Goal: Task Accomplishment & Management: Manage account settings

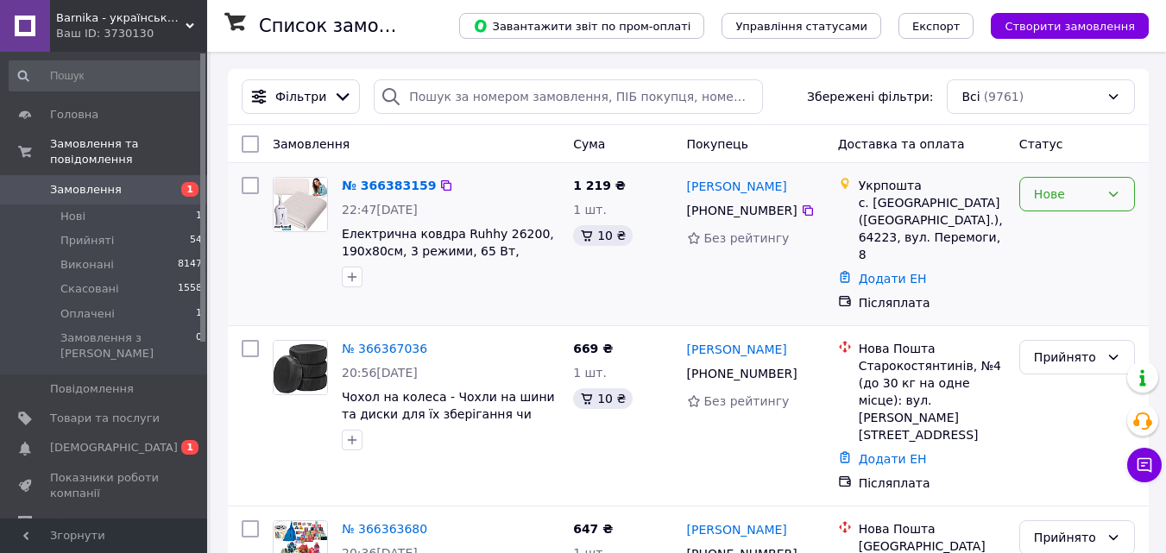
click at [1057, 198] on div "Нове" at bounding box center [1067, 194] width 66 height 19
click at [1064, 230] on li "Прийнято" at bounding box center [1077, 232] width 114 height 31
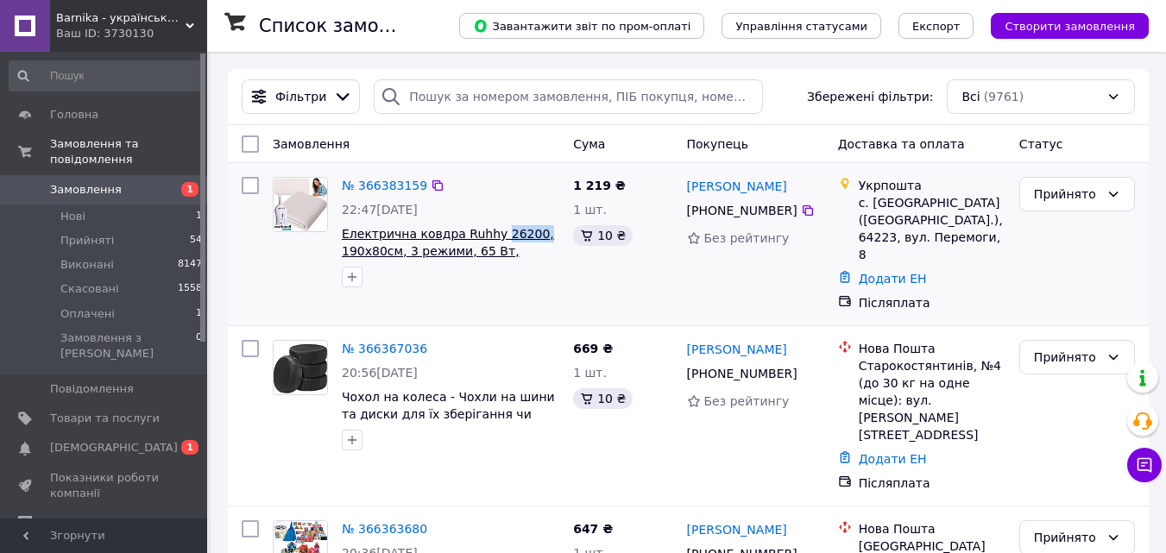
drag, startPoint x: 525, startPoint y: 236, endPoint x: 488, endPoint y: 236, distance: 36.2
click at [488, 236] on span "Електрична ковдра Ruhhy 26200, 190x80см, 3 режими, 65 Вт, пульт" at bounding box center [450, 242] width 217 height 35
copy span "26200,"
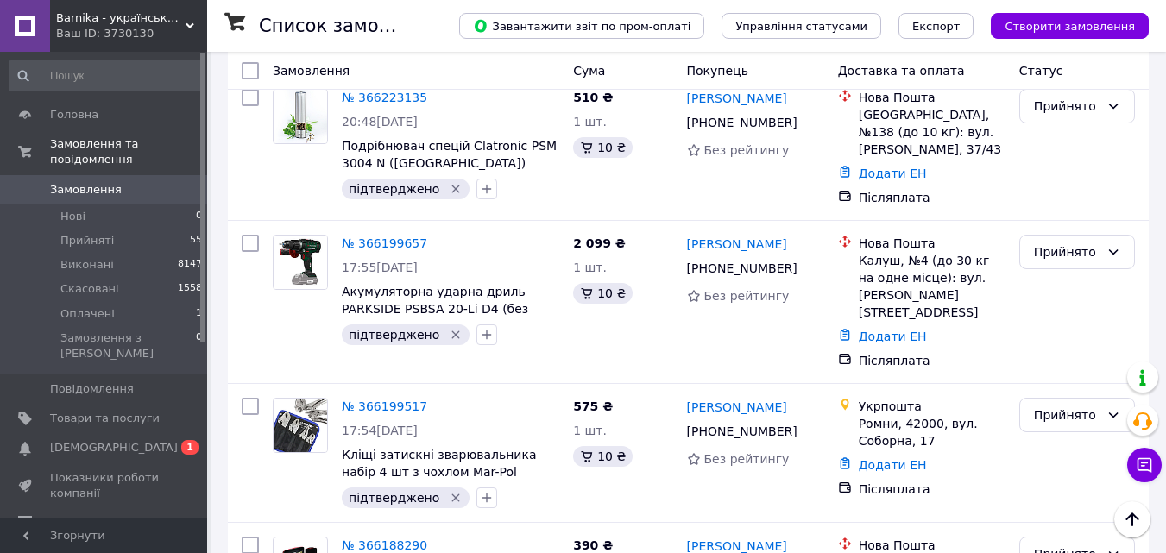
scroll to position [4314, 0]
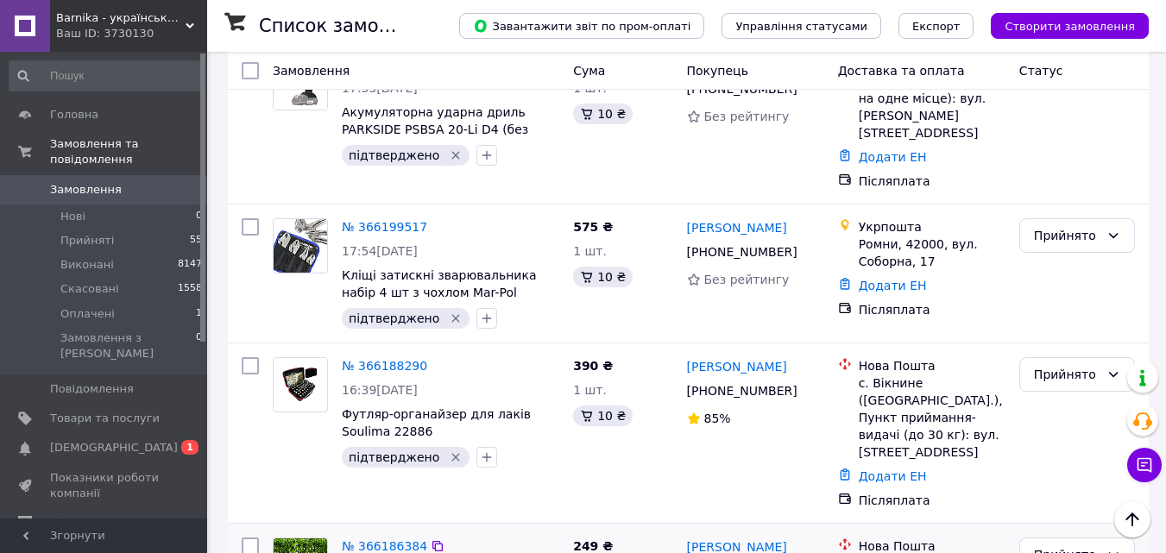
scroll to position [4487, 0]
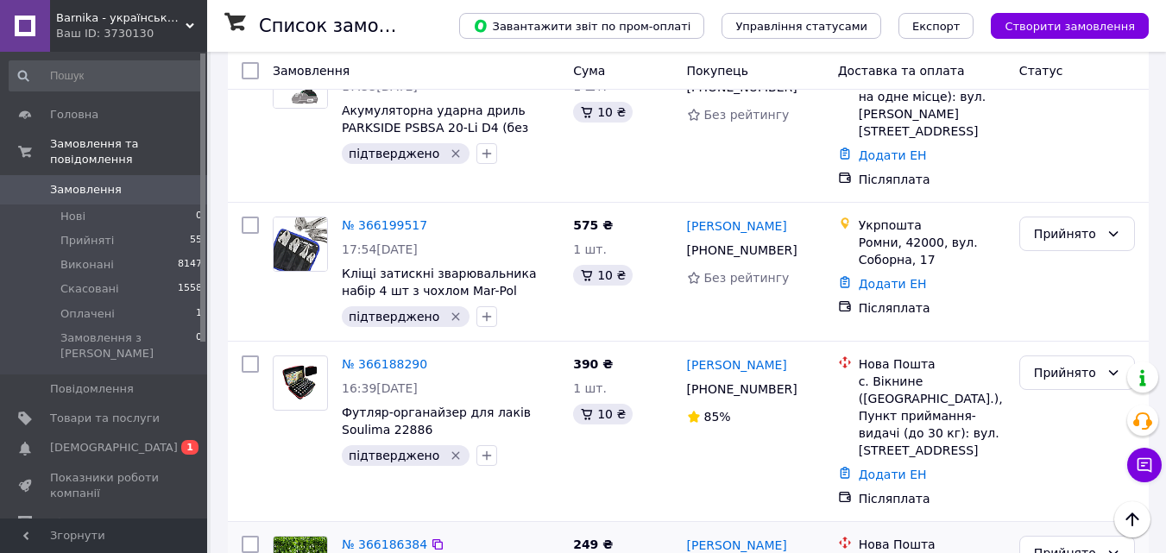
checkbox input "true"
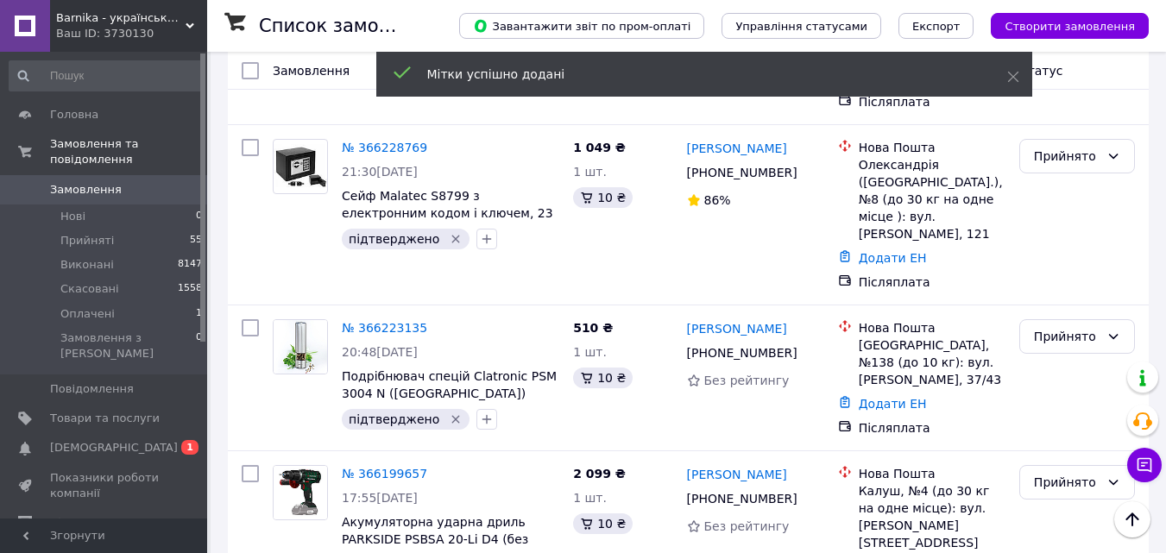
scroll to position [4055, 0]
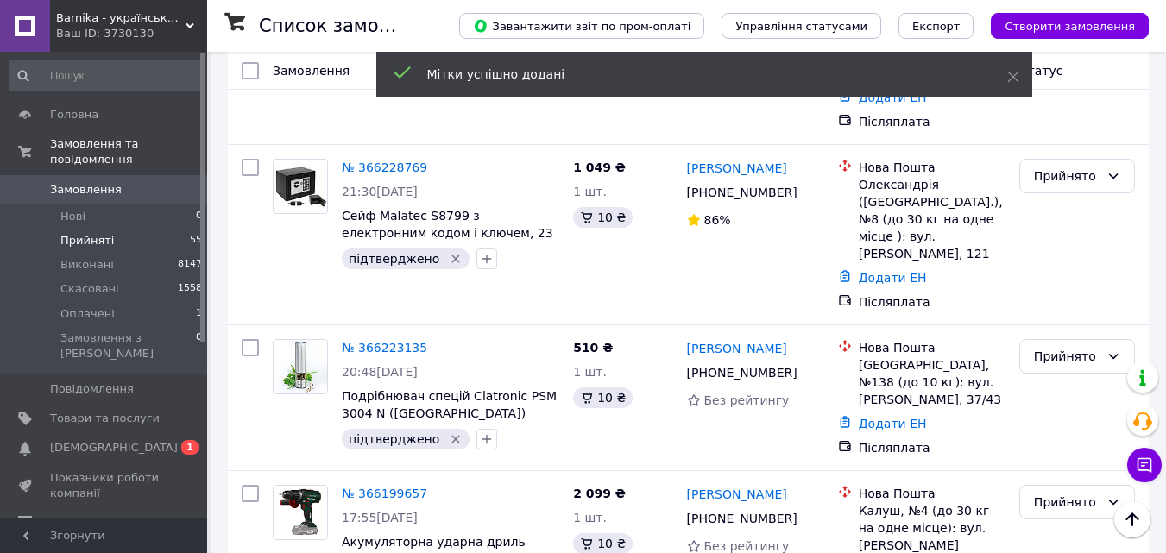
click at [100, 233] on span "Прийняті" at bounding box center [86, 241] width 53 height 16
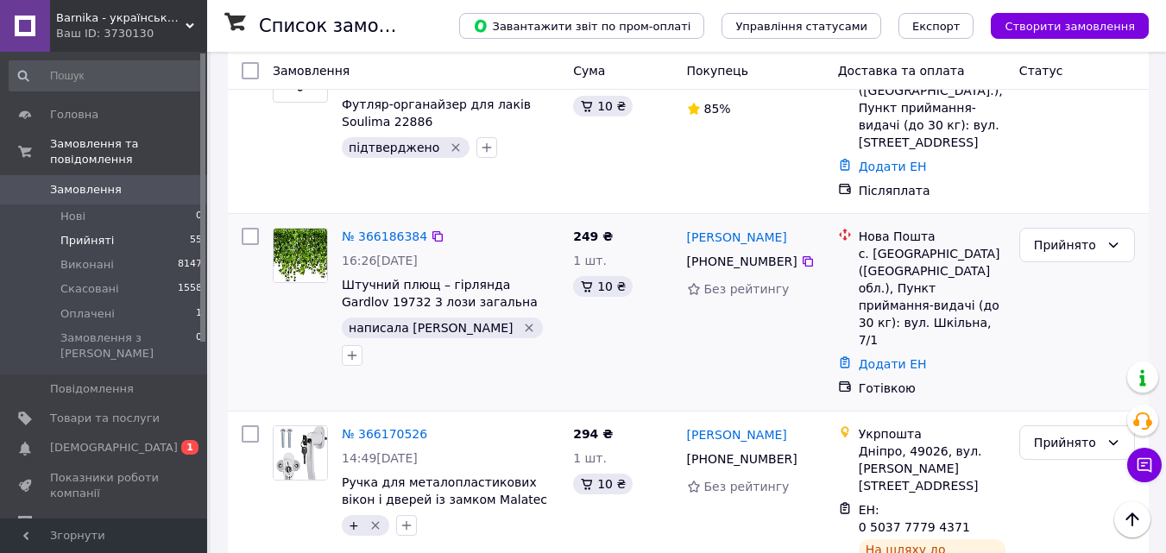
scroll to position [4659, 0]
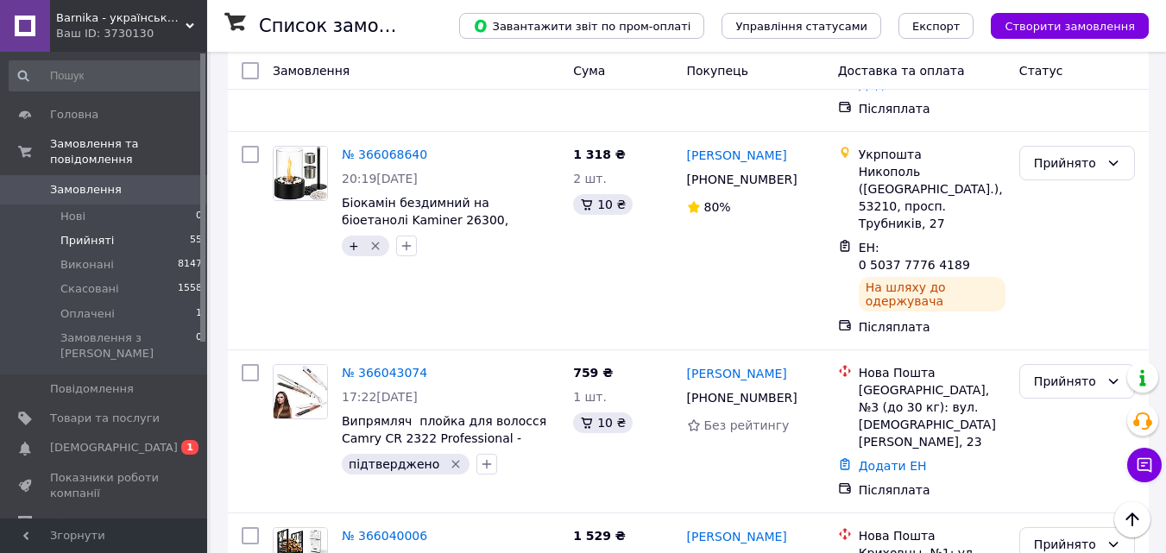
scroll to position [5867, 0]
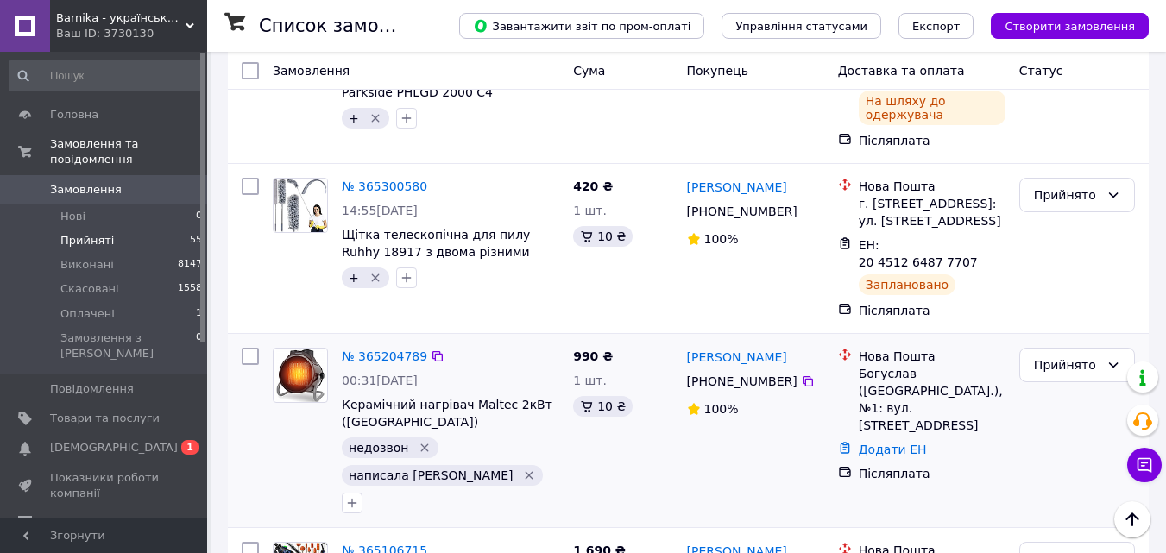
scroll to position [7679, 0]
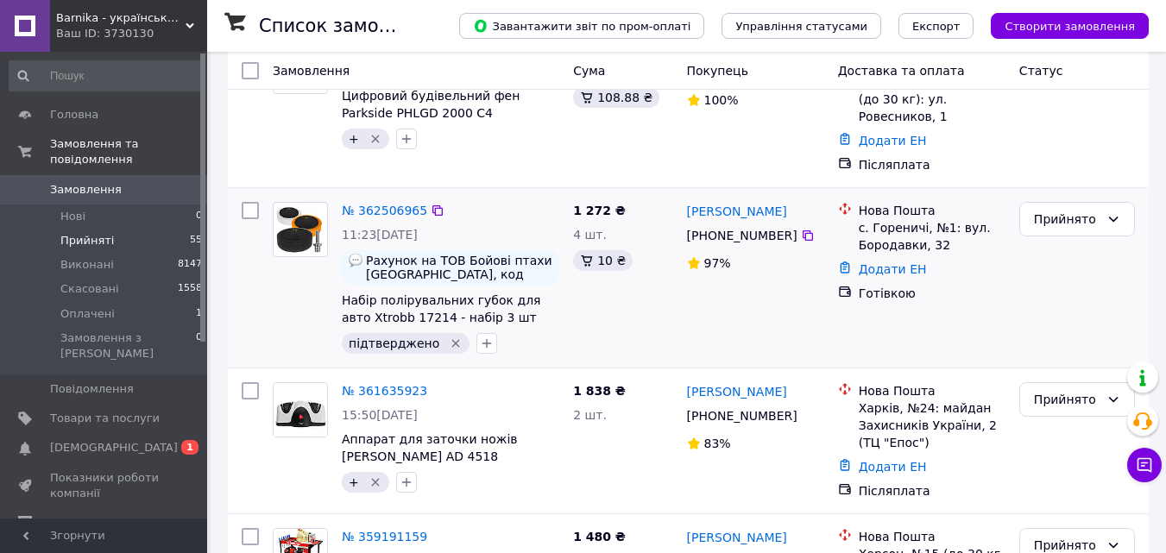
scroll to position [518, 0]
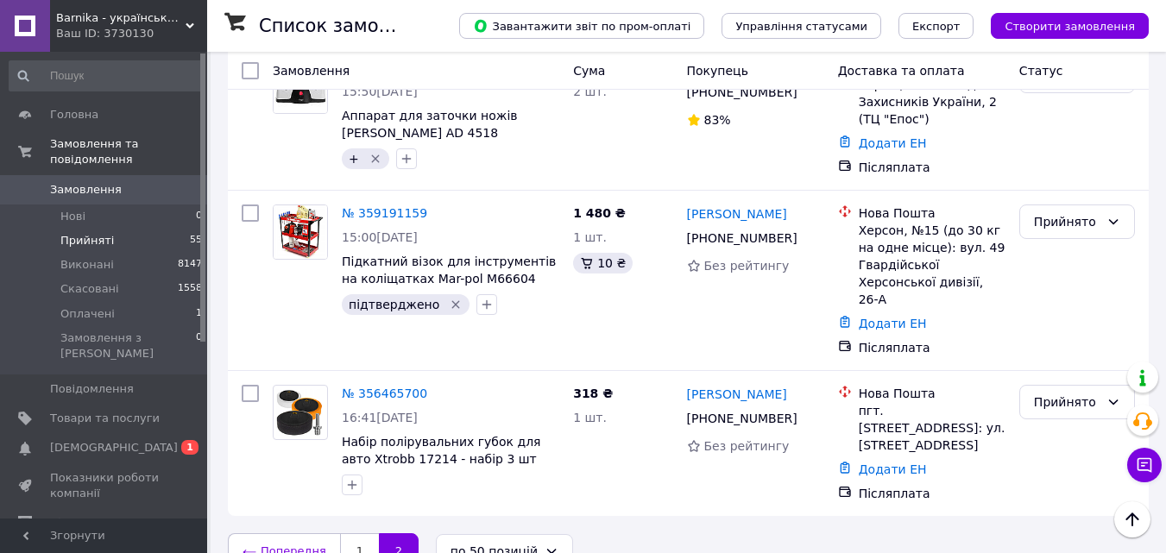
click at [270, 533] on link "Попередня" at bounding box center [284, 551] width 112 height 36
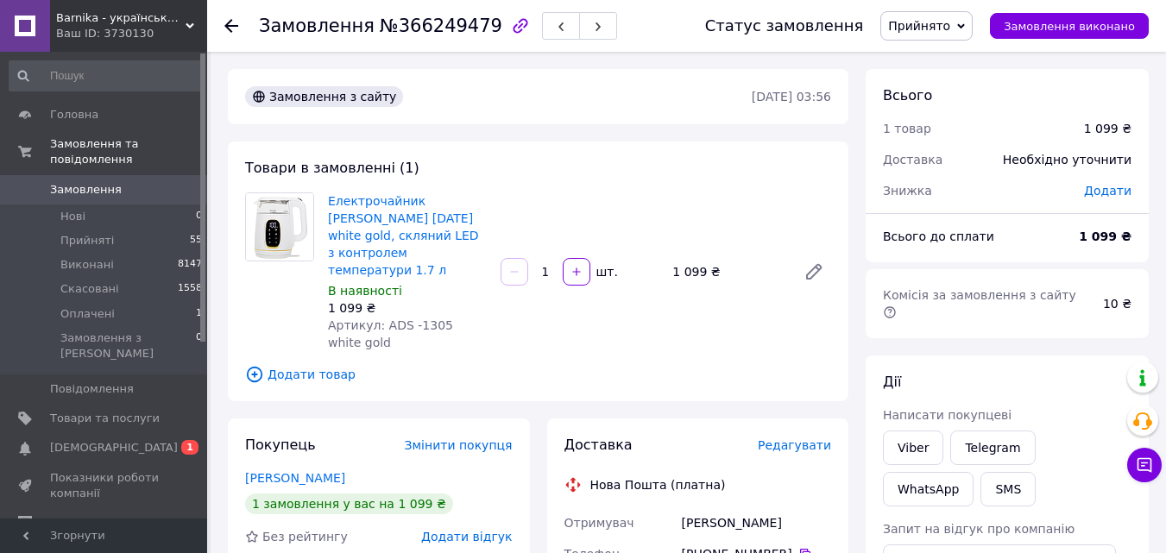
click at [422, 318] on span "Артикул: ADS -1305 white gold" at bounding box center [390, 333] width 125 height 31
copy span "1305"
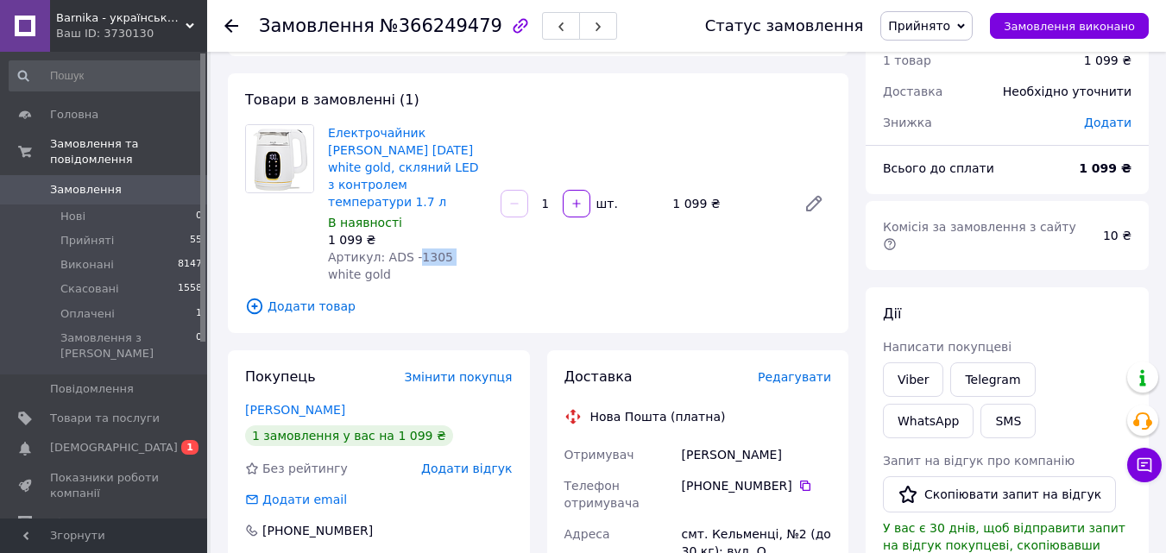
scroll to position [173, 0]
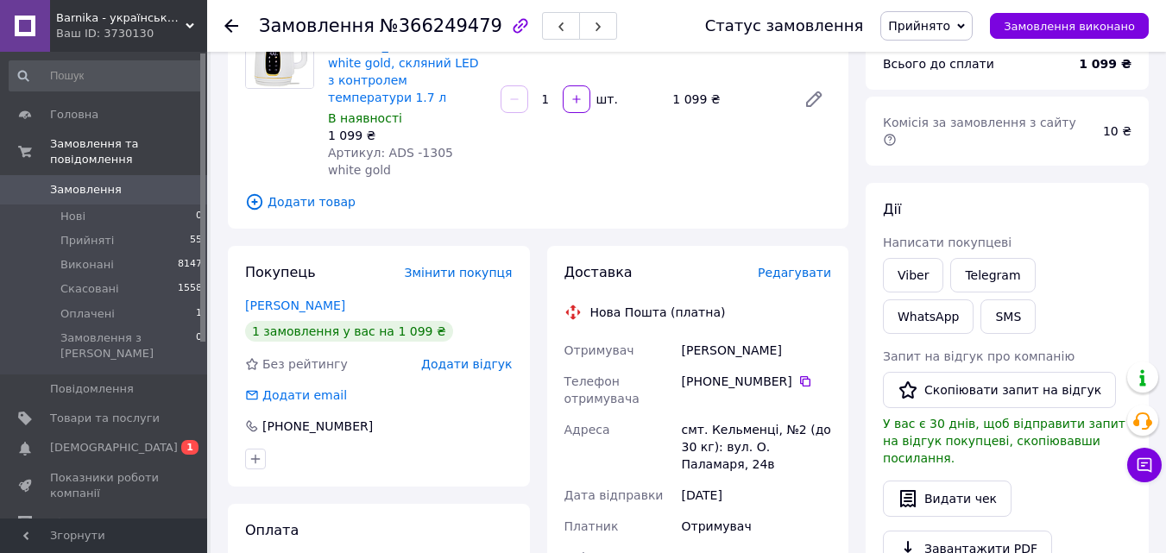
click at [733, 335] on div "[PERSON_NAME]" at bounding box center [756, 350] width 156 height 31
click at [733, 335] on div "Бинда Саша" at bounding box center [756, 350] width 156 height 31
copy div "Саша"
click at [695, 335] on div "Бинда Саша" at bounding box center [756, 350] width 156 height 31
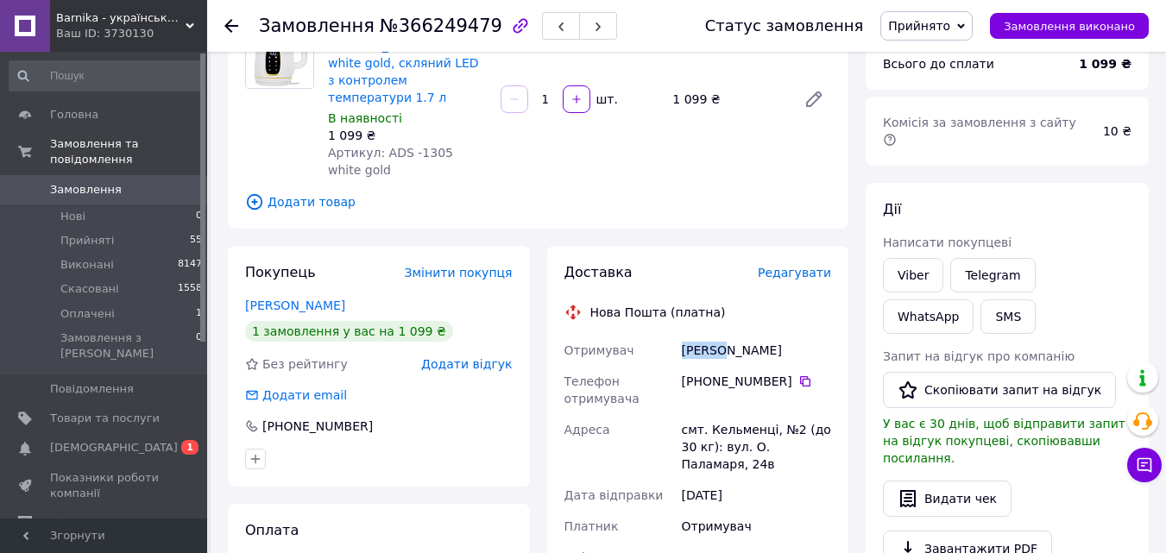
copy div "Бинда"
click at [800, 376] on icon at bounding box center [805, 381] width 10 height 10
click at [744, 414] on div "смт. Кельменці, №2 (до 30 кг): вул. О. Паламаря, 24в" at bounding box center [756, 447] width 156 height 66
copy div "Кельменці"
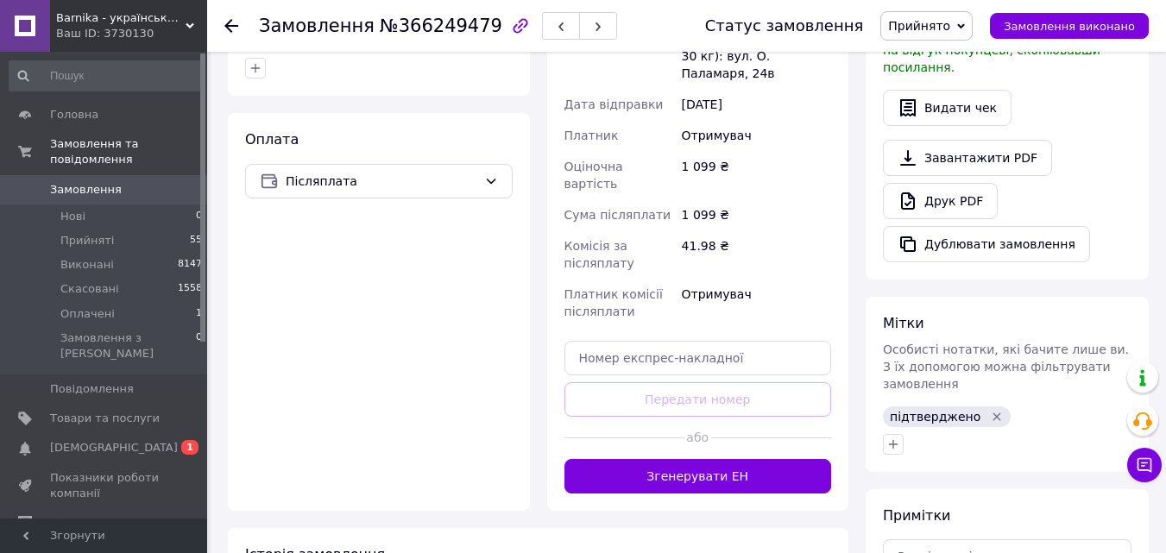
scroll to position [604, 0]
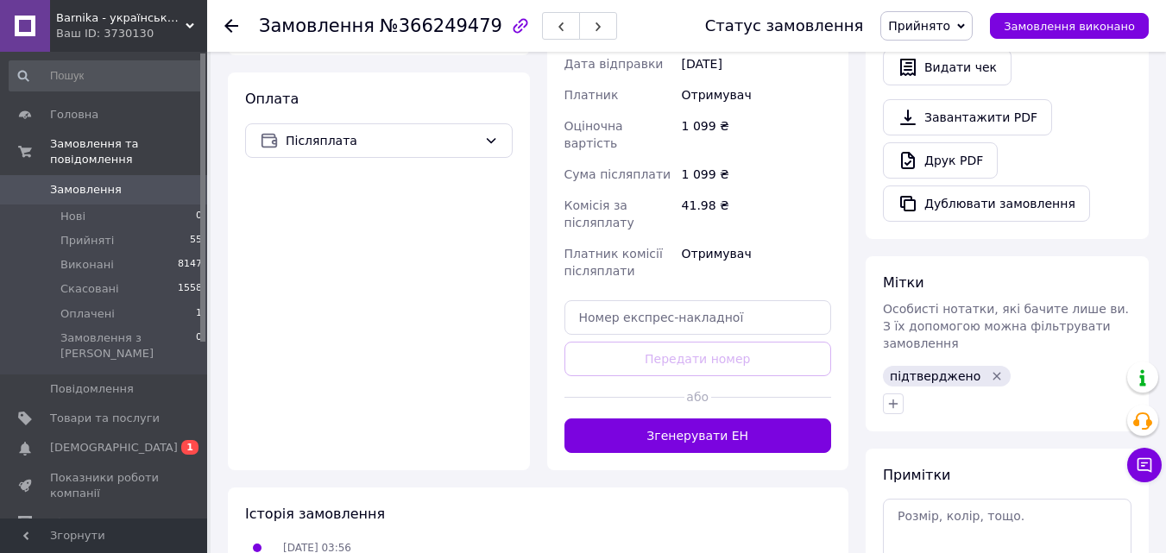
click at [993, 372] on icon "Видалити мітку" at bounding box center [997, 376] width 8 height 8
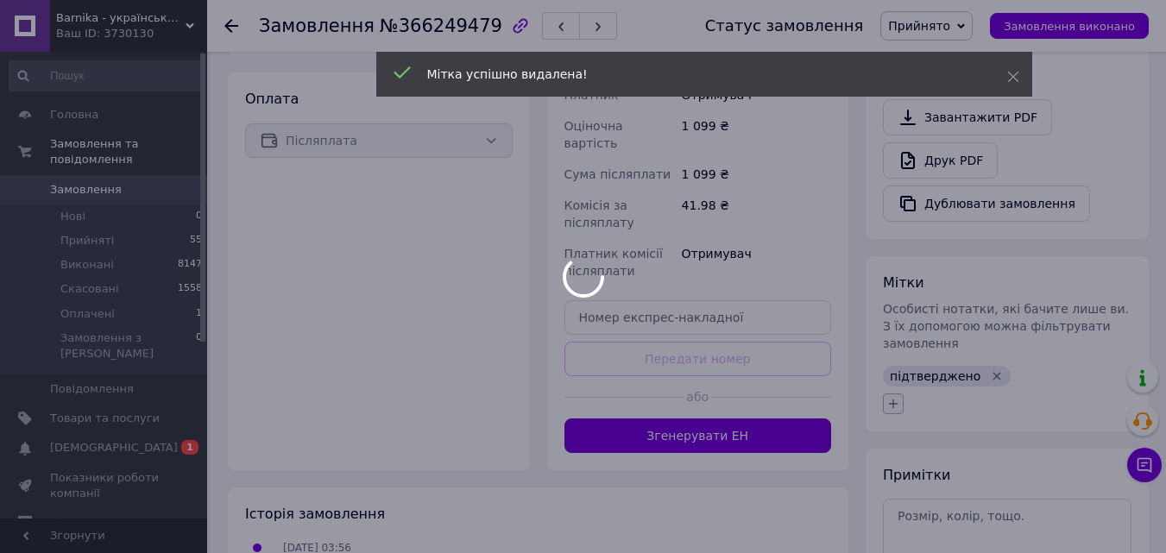
click at [890, 397] on icon "button" at bounding box center [893, 404] width 14 height 14
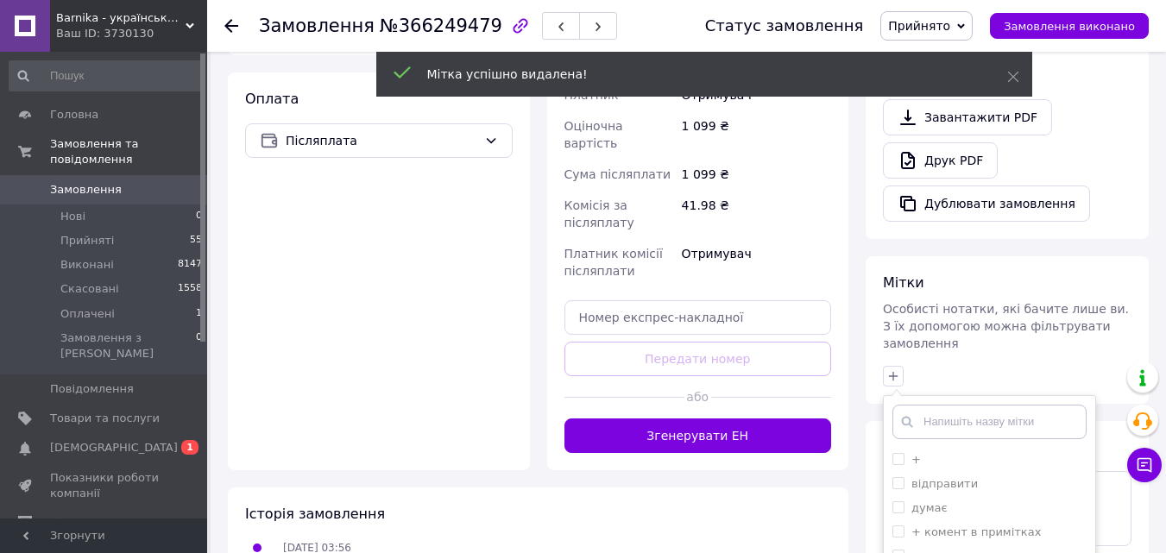
click at [900, 413] on icon at bounding box center [906, 421] width 17 height 17
click at [893, 371] on icon "button" at bounding box center [893, 375] width 9 height 9
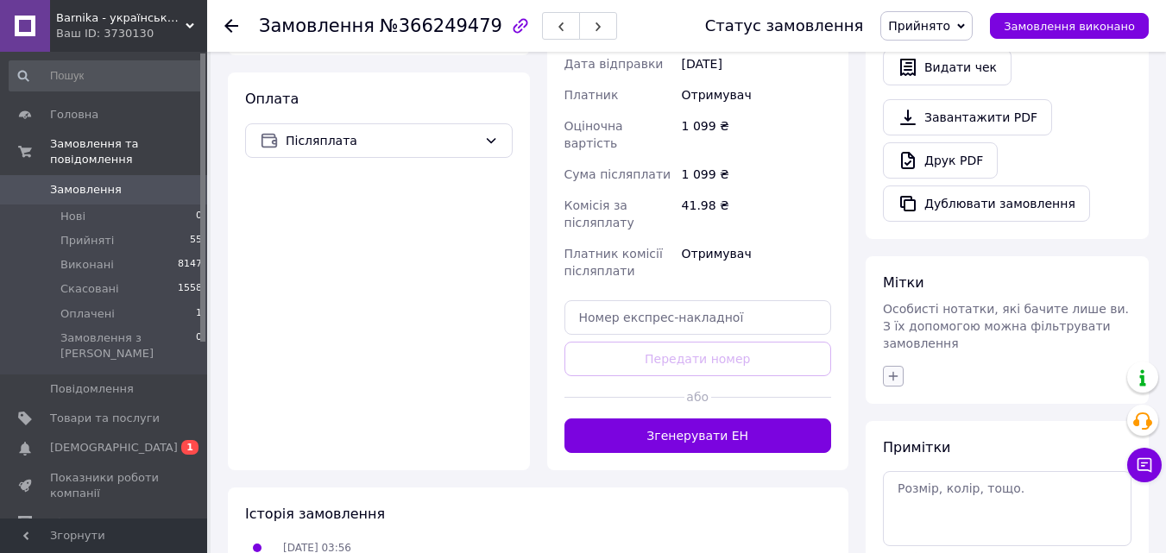
click at [893, 371] on icon "button" at bounding box center [893, 375] width 9 height 9
click at [896, 453] on input "+" at bounding box center [897, 458] width 11 height 11
checkbox input "true"
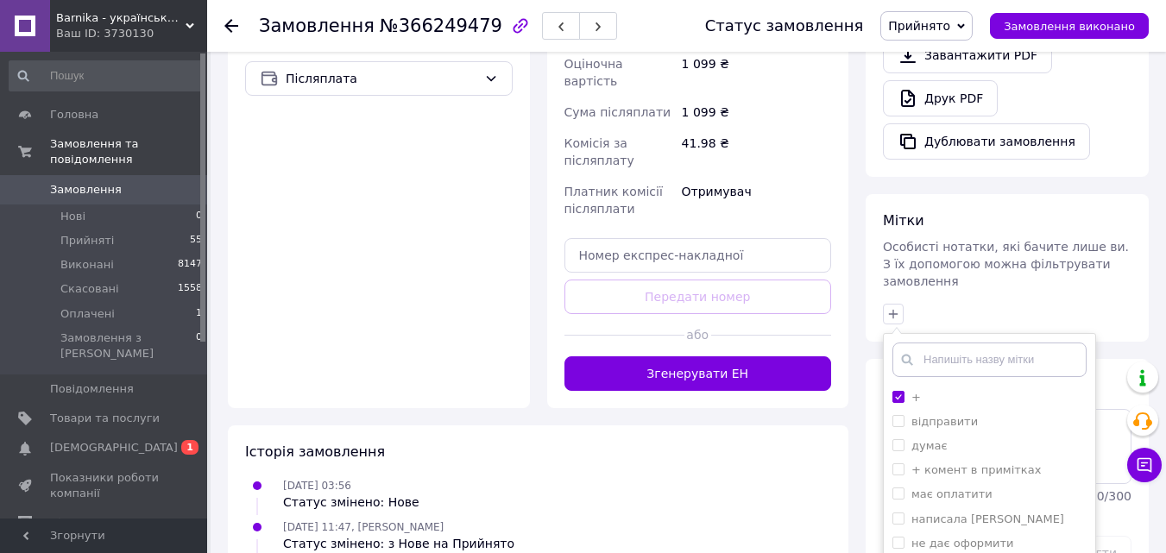
scroll to position [763, 0]
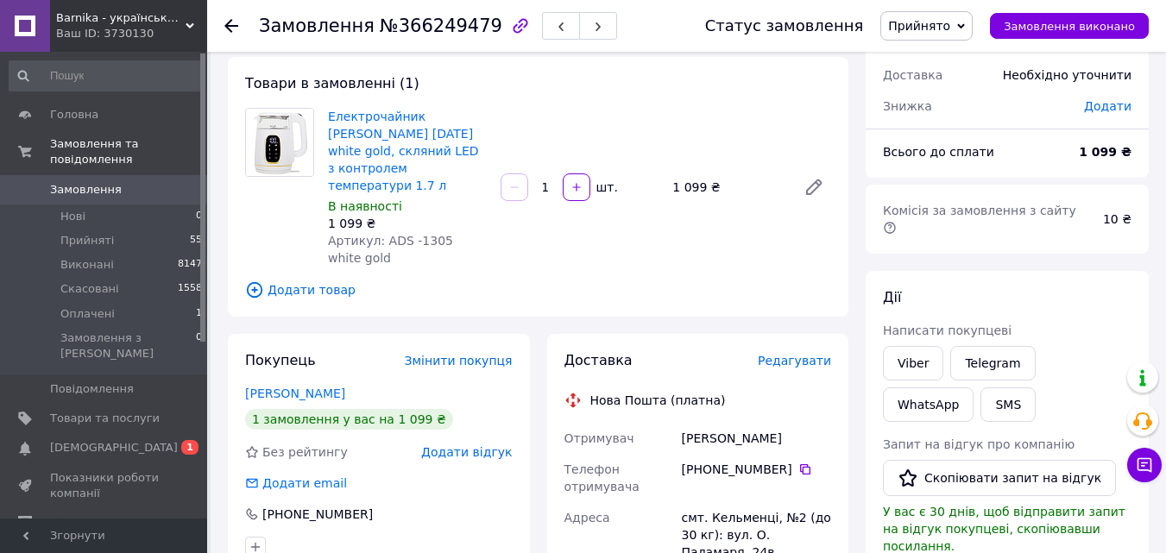
scroll to position [0, 0]
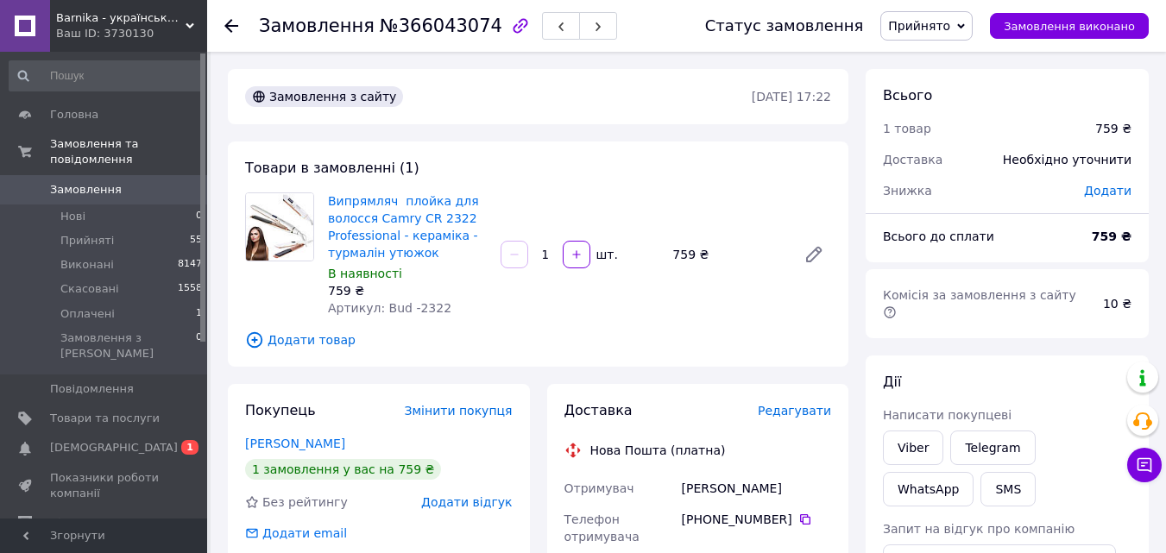
click at [426, 308] on span "Артикул: Bud -2322" at bounding box center [389, 308] width 123 height 14
copy span "2322"
click at [749, 488] on div "Наумчук Катя" at bounding box center [756, 488] width 156 height 31
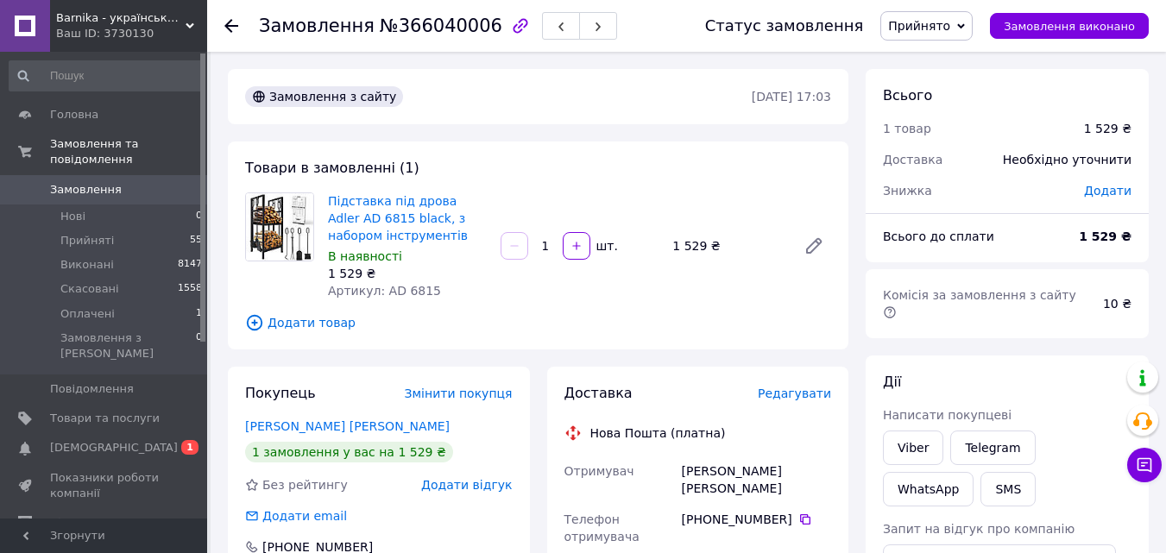
click at [412, 292] on span "Артикул: AD 6815" at bounding box center [384, 291] width 113 height 14
copy span "6815"
click at [760, 476] on div "[PERSON_NAME] [PERSON_NAME]" at bounding box center [756, 480] width 156 height 48
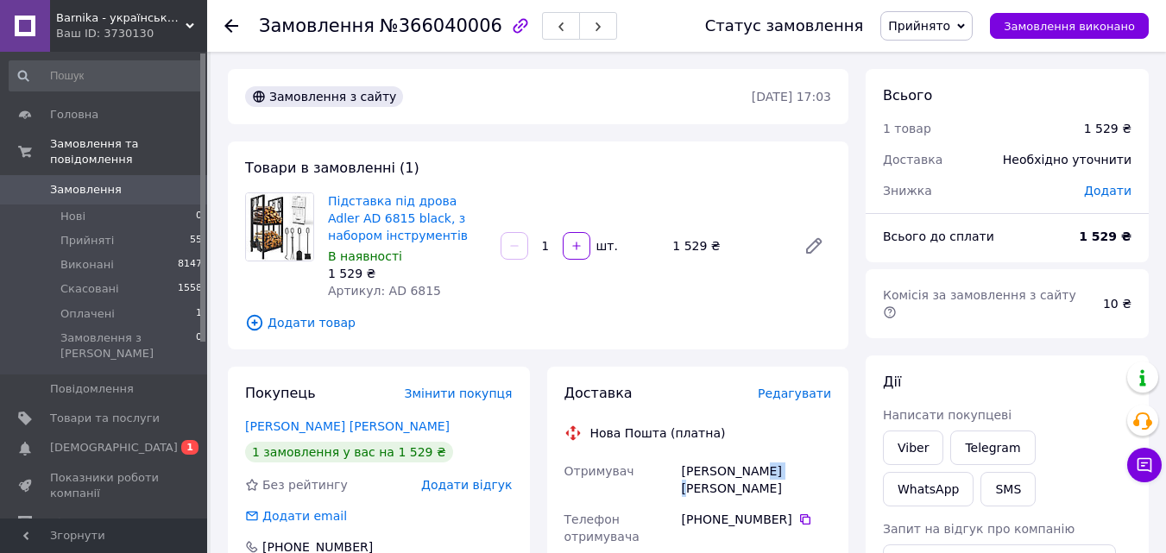
click at [760, 476] on div "[PERSON_NAME] [PERSON_NAME]" at bounding box center [756, 480] width 156 height 48
copy div "[PERSON_NAME]"
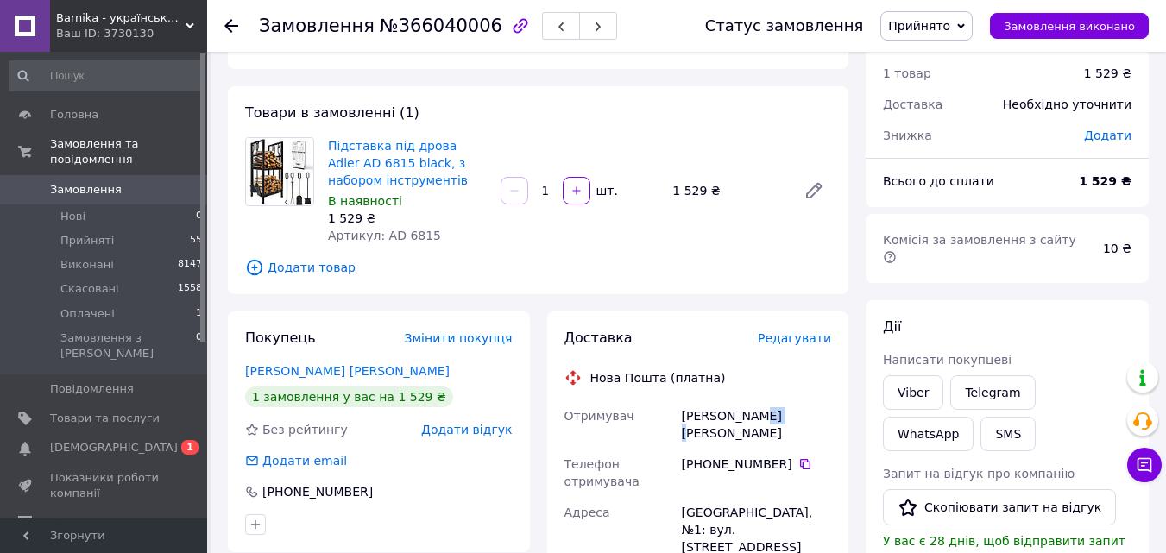
scroll to position [86, 0]
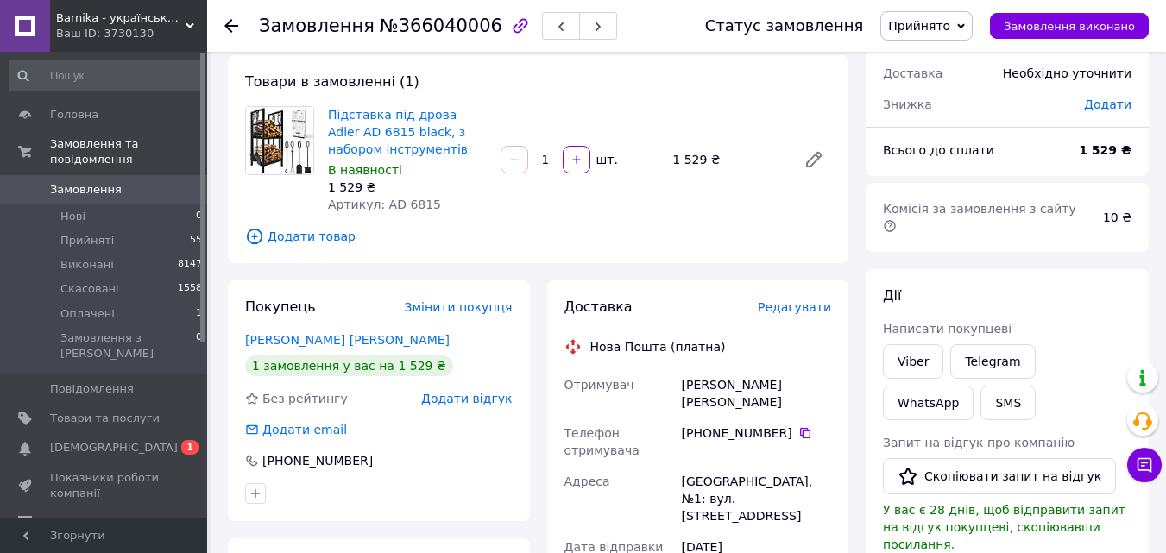
click at [714, 389] on div "[PERSON_NAME] [PERSON_NAME]" at bounding box center [756, 393] width 156 height 48
copy div "[PERSON_NAME]"
click at [798, 426] on icon at bounding box center [805, 433] width 14 height 14
click at [697, 466] on div "[GEOGRAPHIC_DATA], №1: вул. [STREET_ADDRESS]" at bounding box center [756, 499] width 156 height 66
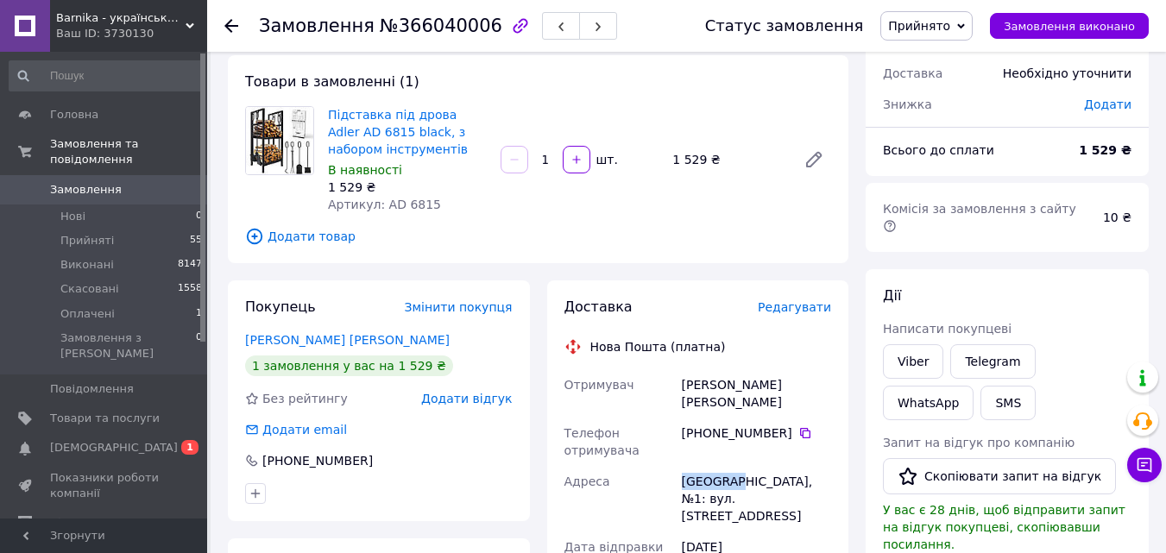
click at [697, 466] on div "Крихівці, №1: вул. Довженка, 25В" at bounding box center [756, 499] width 156 height 66
copy div "Крихівці"
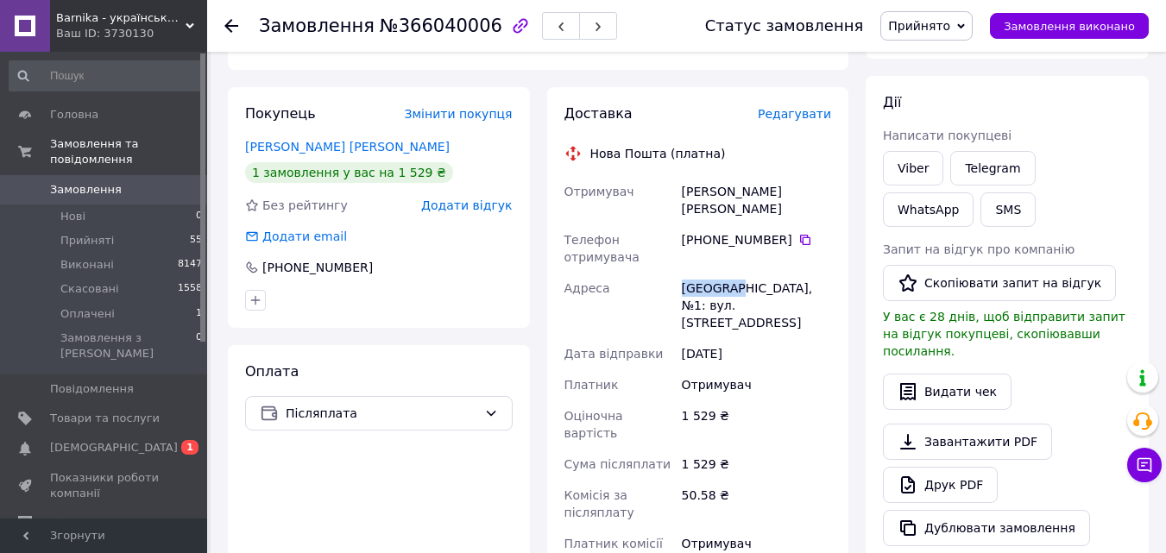
scroll to position [518, 0]
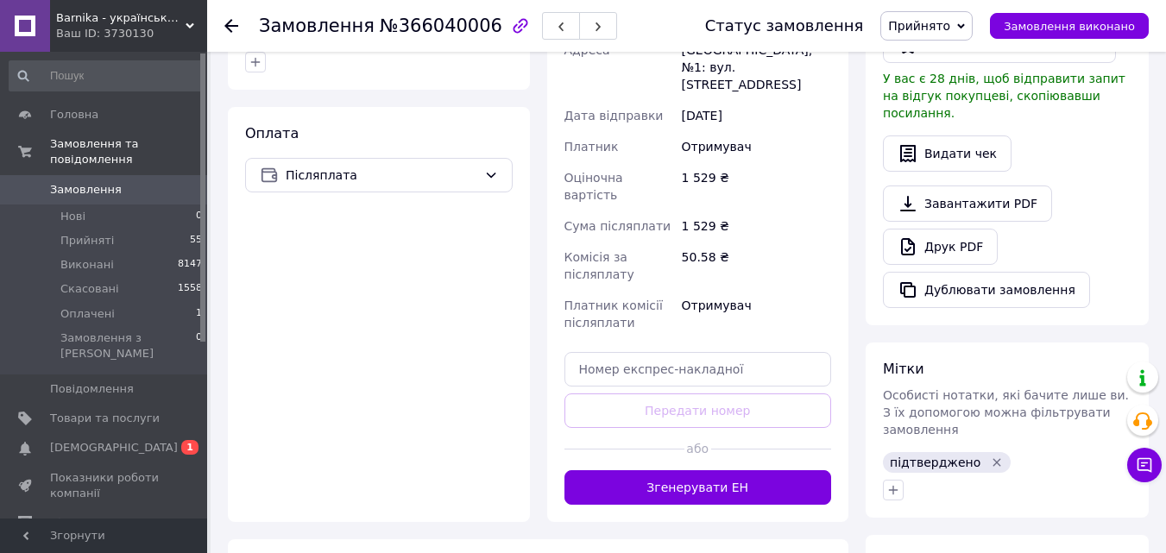
click at [990, 456] on icon "Видалити мітку" at bounding box center [997, 463] width 14 height 14
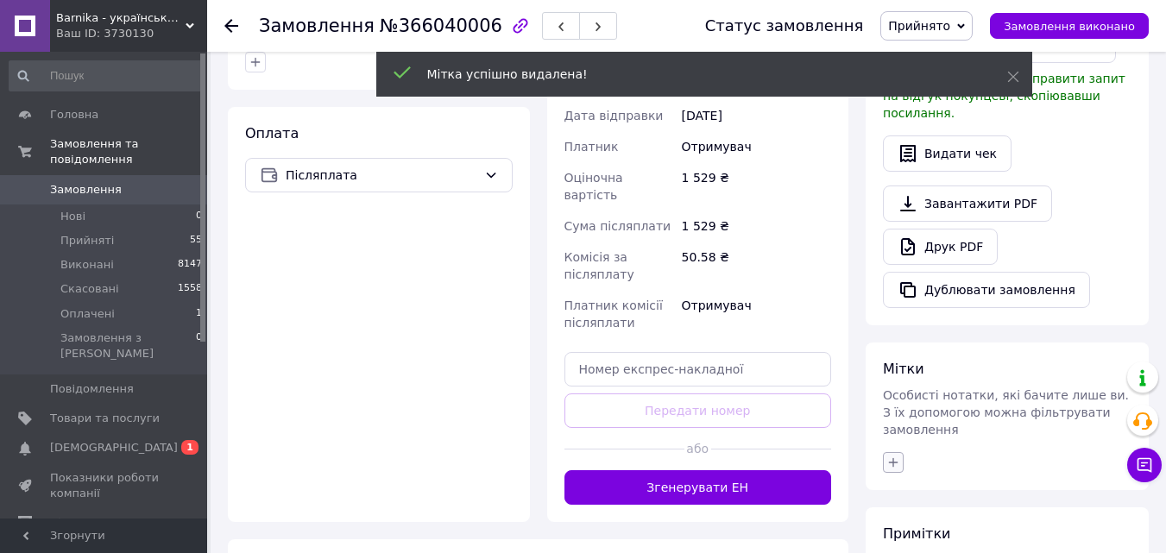
click at [888, 456] on icon "button" at bounding box center [893, 463] width 14 height 14
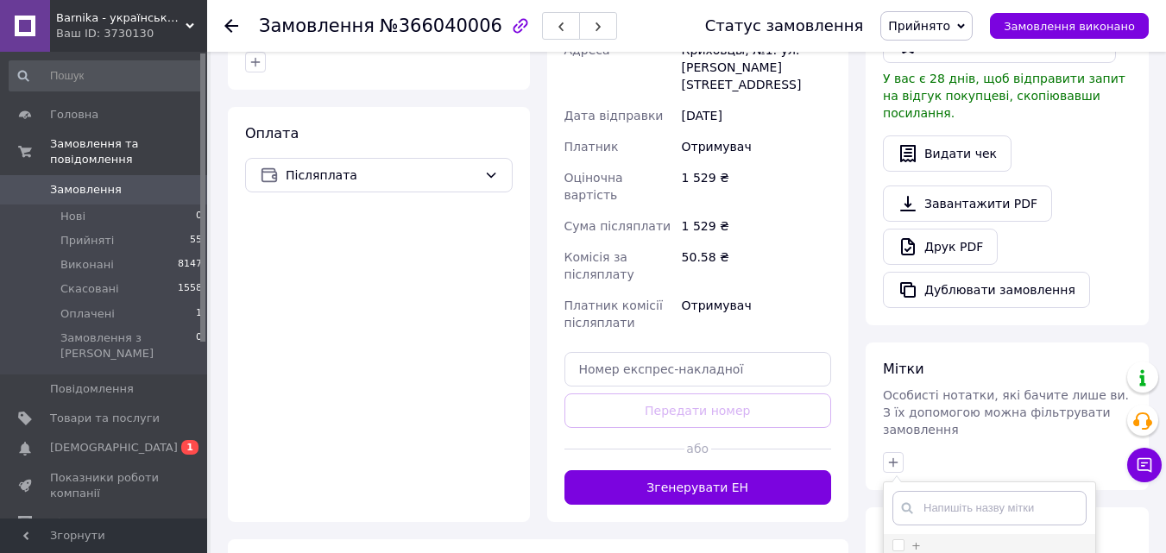
click at [896, 539] on input "+" at bounding box center [897, 544] width 11 height 11
checkbox input "true"
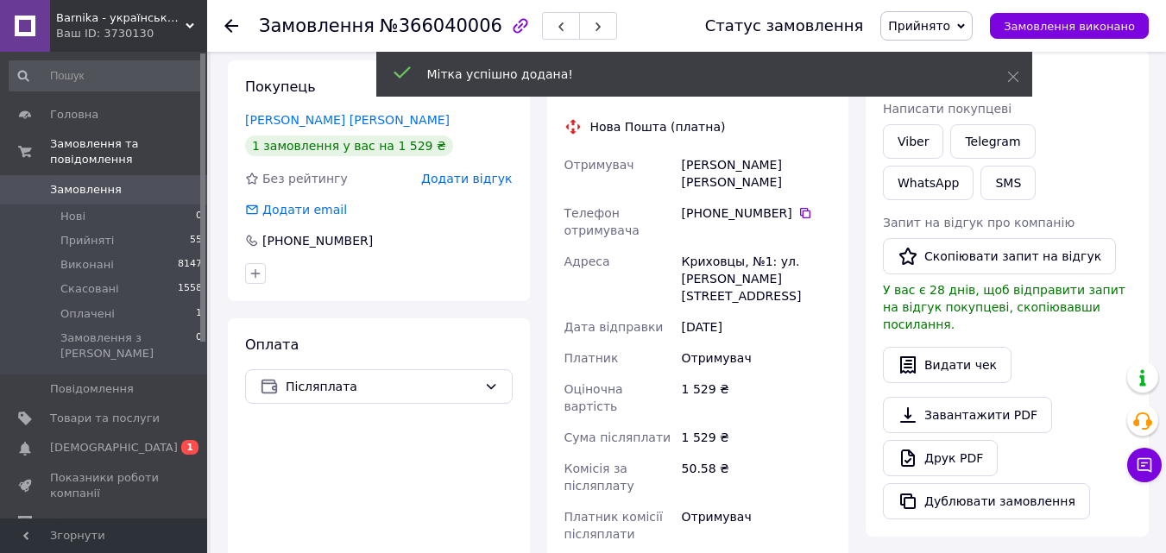
scroll to position [0, 0]
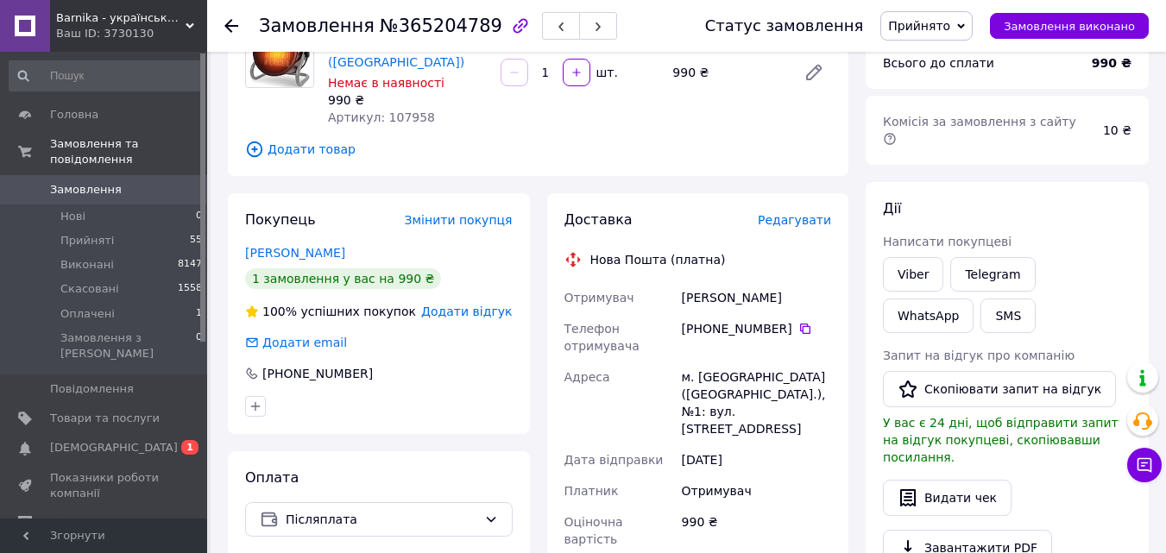
scroll to position [173, 0]
click at [896, 258] on link "Viber" at bounding box center [913, 275] width 60 height 35
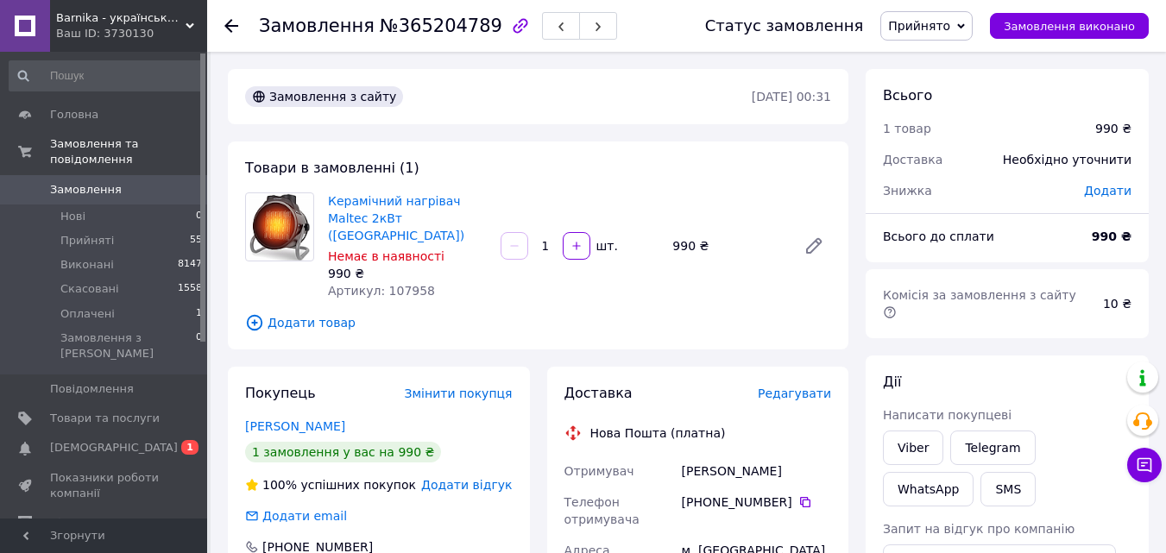
click at [934, 27] on span "Прийнято" at bounding box center [919, 26] width 62 height 14
click at [931, 91] on li "Скасовано" at bounding box center [926, 86] width 91 height 26
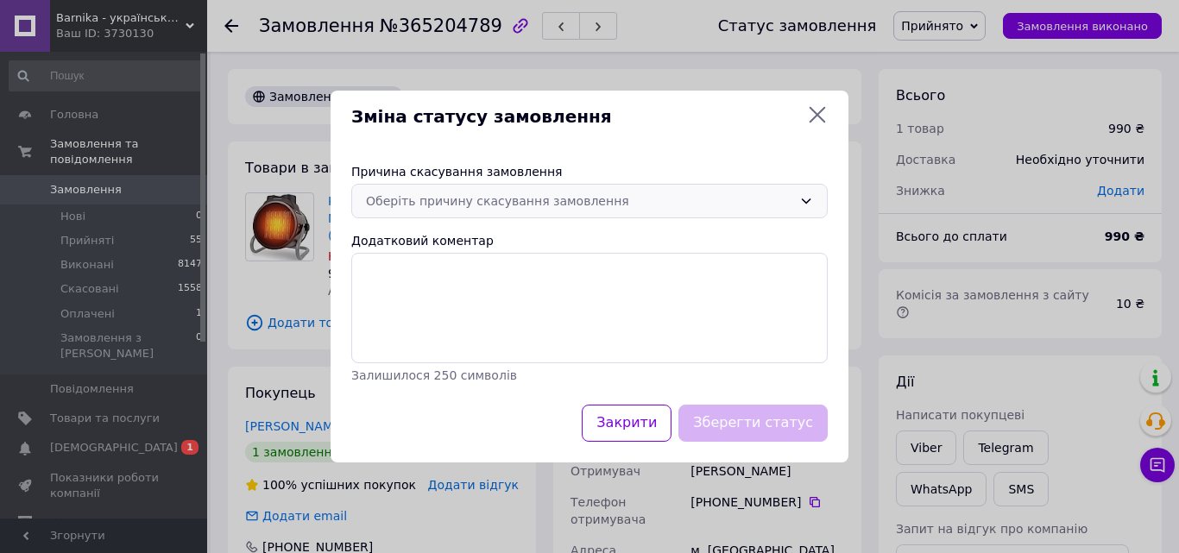
click at [434, 202] on div "Оберіть причину скасування замовлення" at bounding box center [579, 201] width 426 height 19
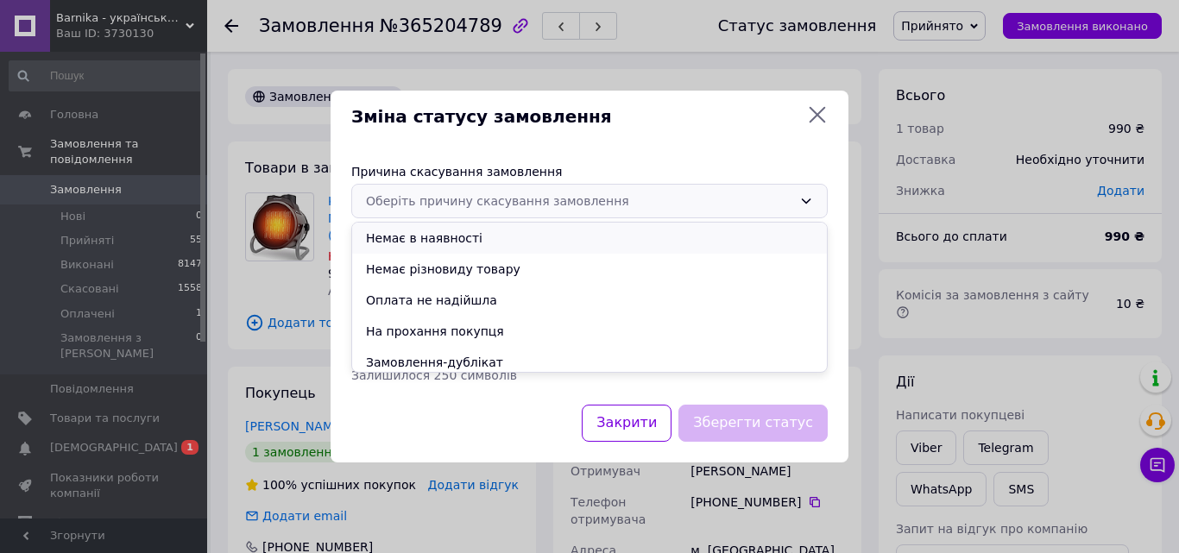
click at [430, 241] on li "Немає в наявності" at bounding box center [589, 238] width 475 height 31
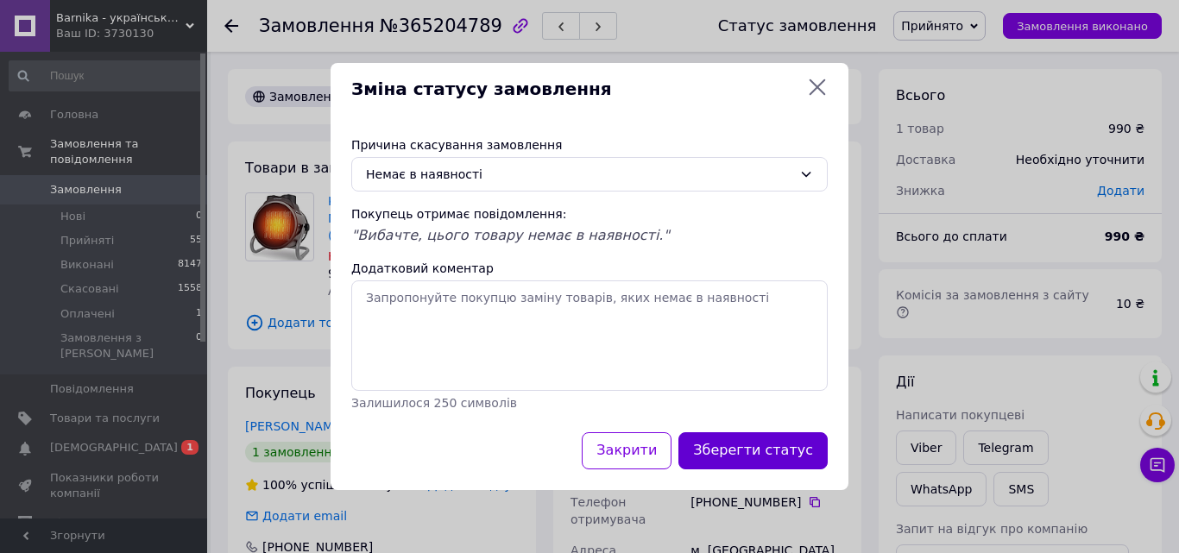
click at [769, 459] on button "Зберегти статус" at bounding box center [752, 450] width 149 height 37
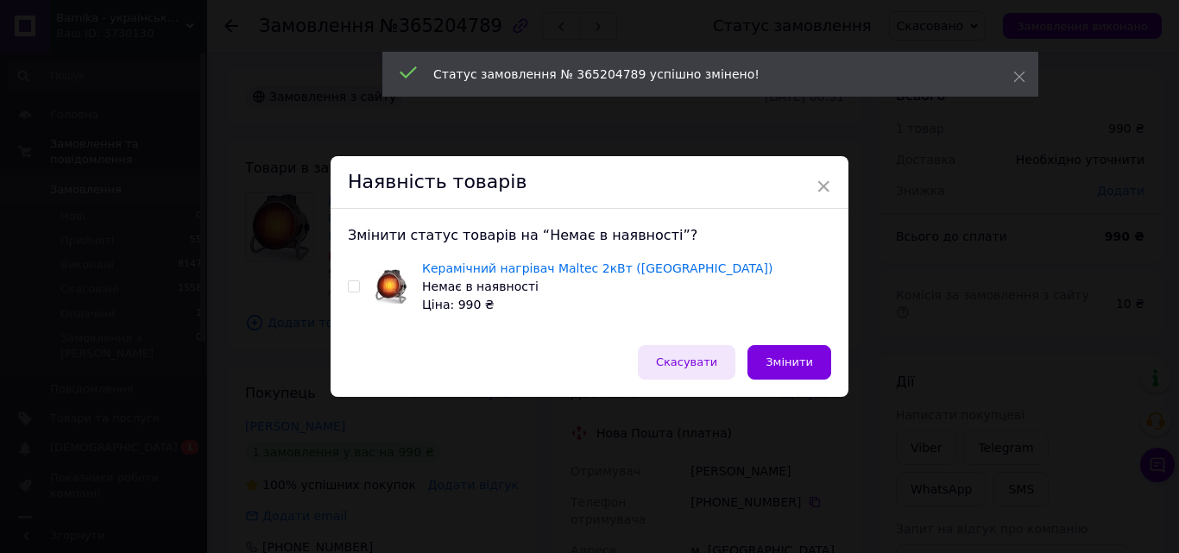
click at [708, 368] on span "Скасувати" at bounding box center [686, 361] width 61 height 13
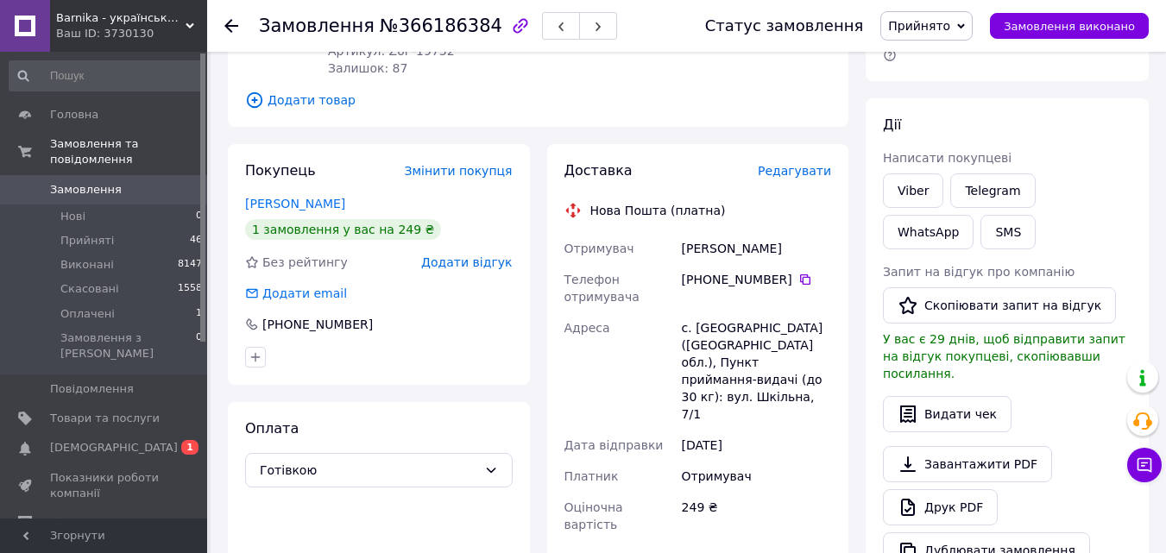
scroll to position [259, 0]
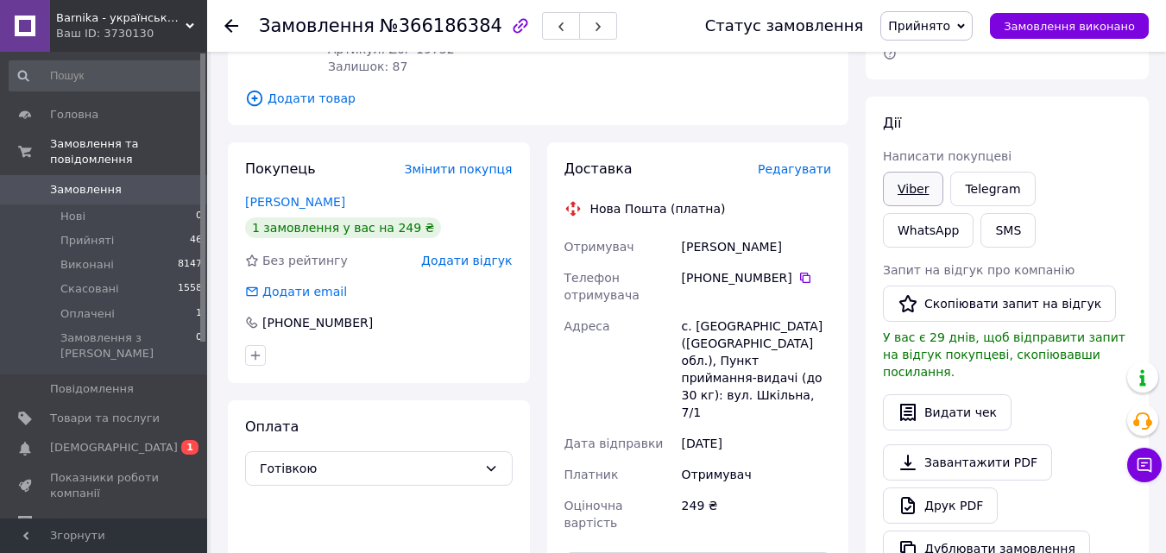
click at [917, 172] on link "Viber" at bounding box center [913, 189] width 60 height 35
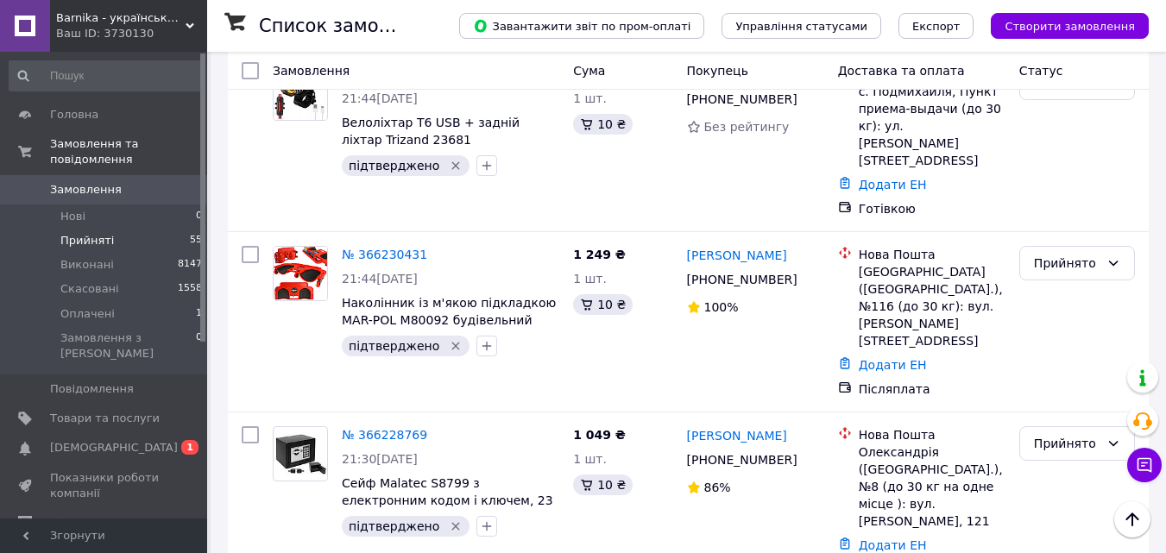
scroll to position [3538, 0]
